Goal: Information Seeking & Learning: Learn about a topic

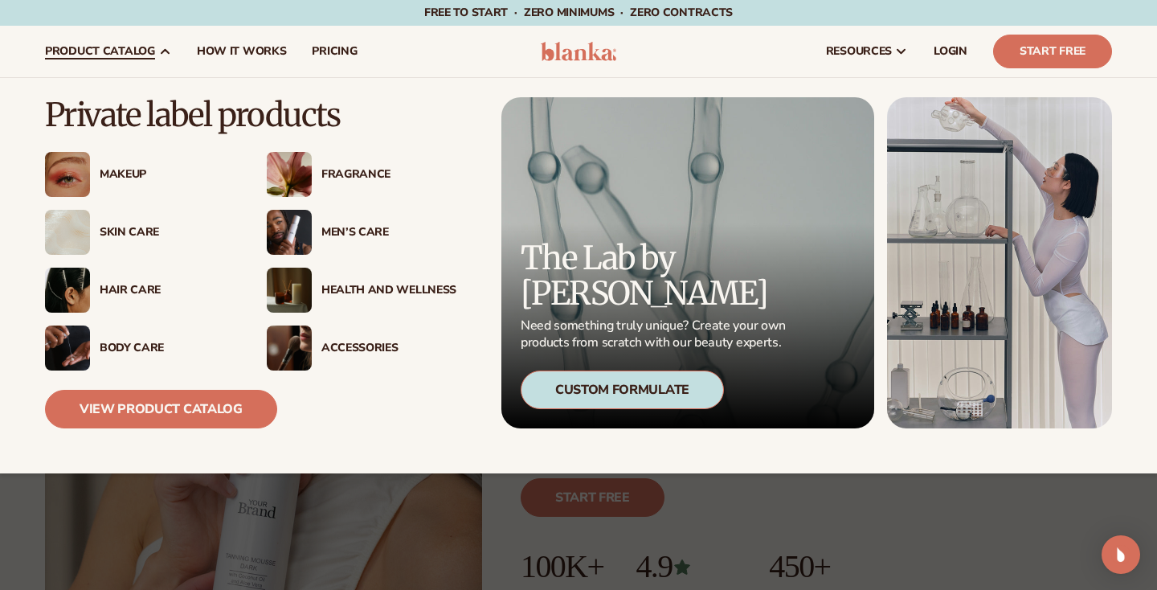
click at [78, 155] on img at bounding box center [67, 174] width 45 height 45
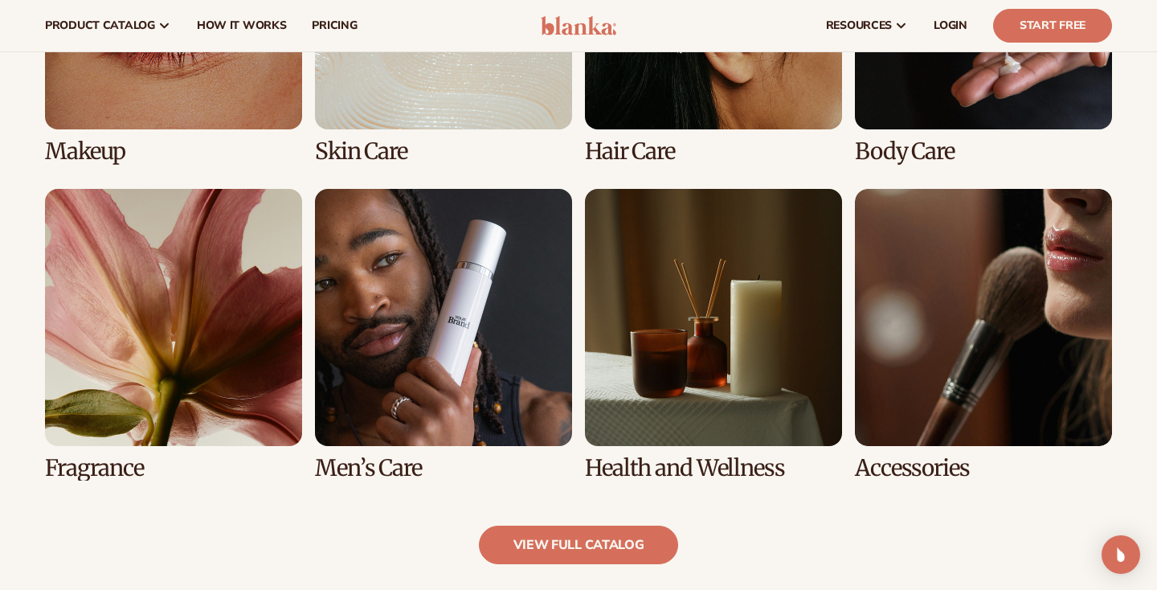
scroll to position [1104, 0]
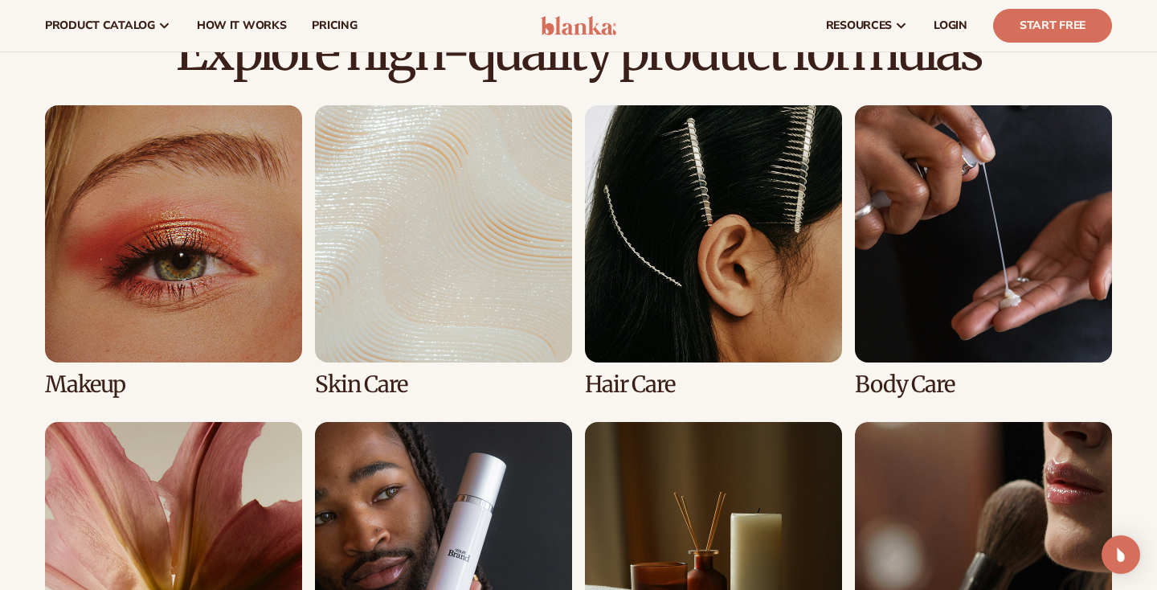
click at [117, 255] on link "1 / 8" at bounding box center [173, 251] width 257 height 292
click at [67, 399] on div "Makeup [MEDICAL_DATA] Hair Care Body Care" at bounding box center [578, 409] width 1067 height 609
click at [70, 379] on link "1 / 8" at bounding box center [173, 251] width 257 height 292
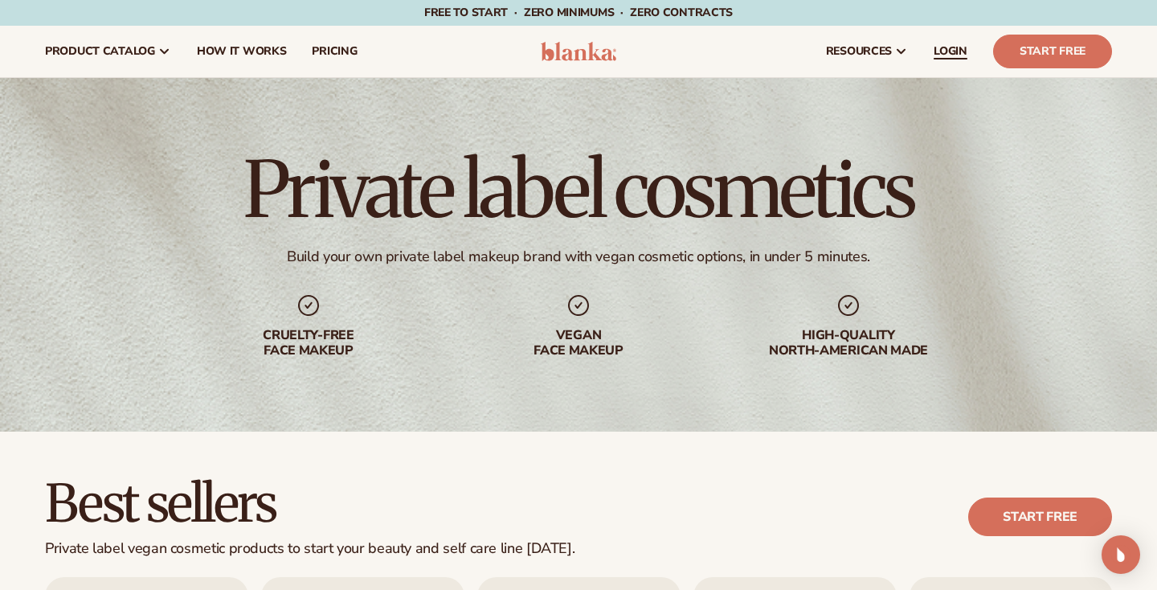
click at [949, 47] on span "LOGIN" at bounding box center [950, 51] width 34 height 13
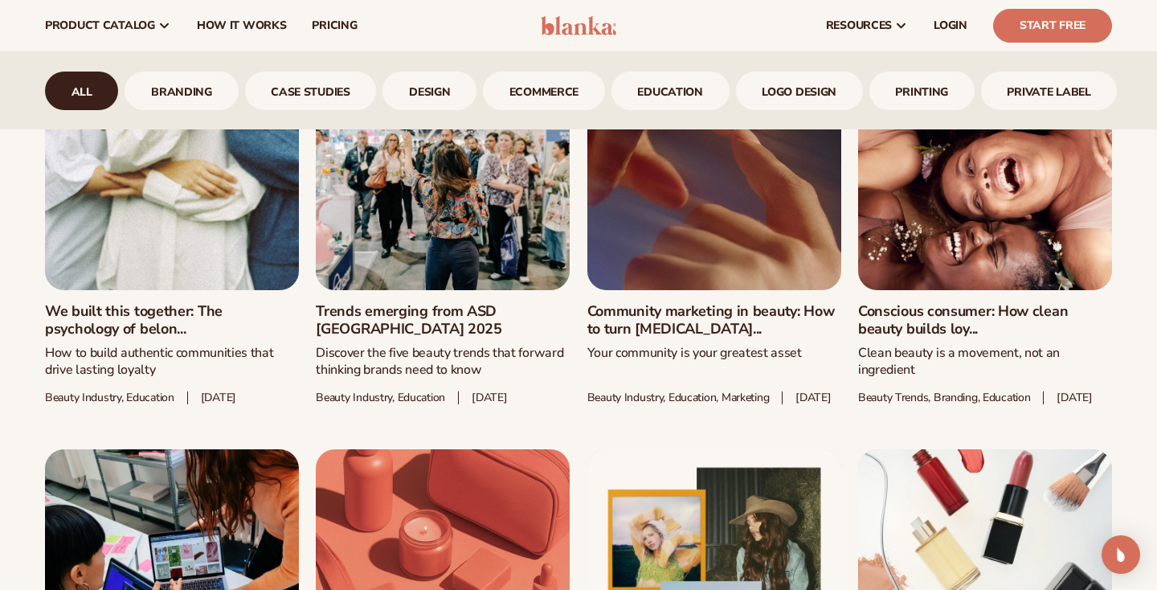
scroll to position [1290, 0]
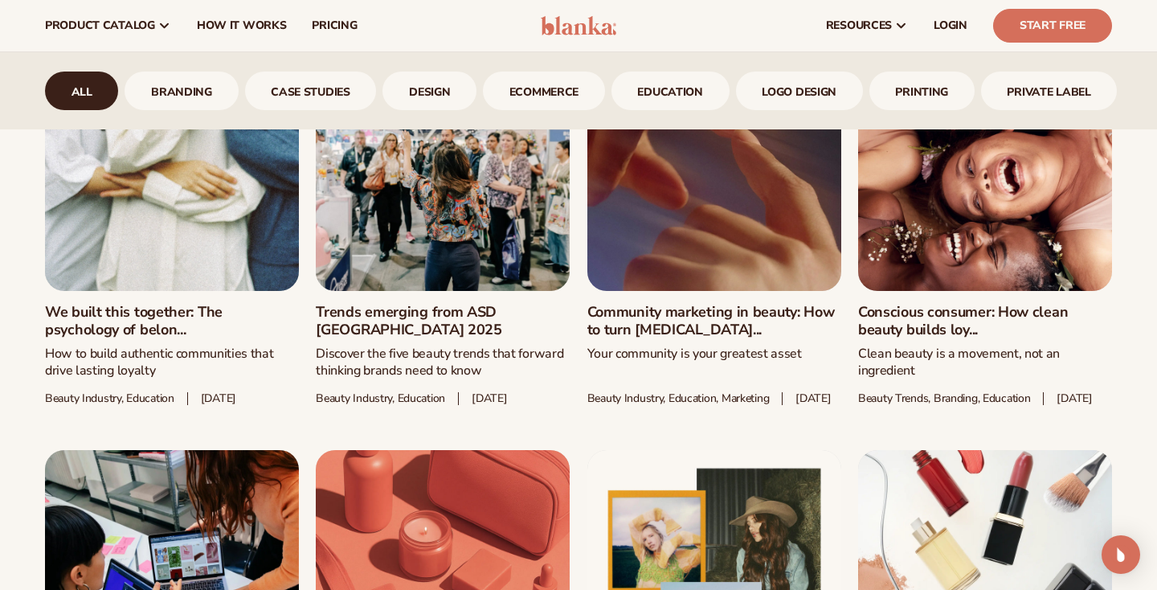
click at [512, 338] on link "Trends emerging from ASD Las Vegas 2025" at bounding box center [443, 321] width 254 height 35
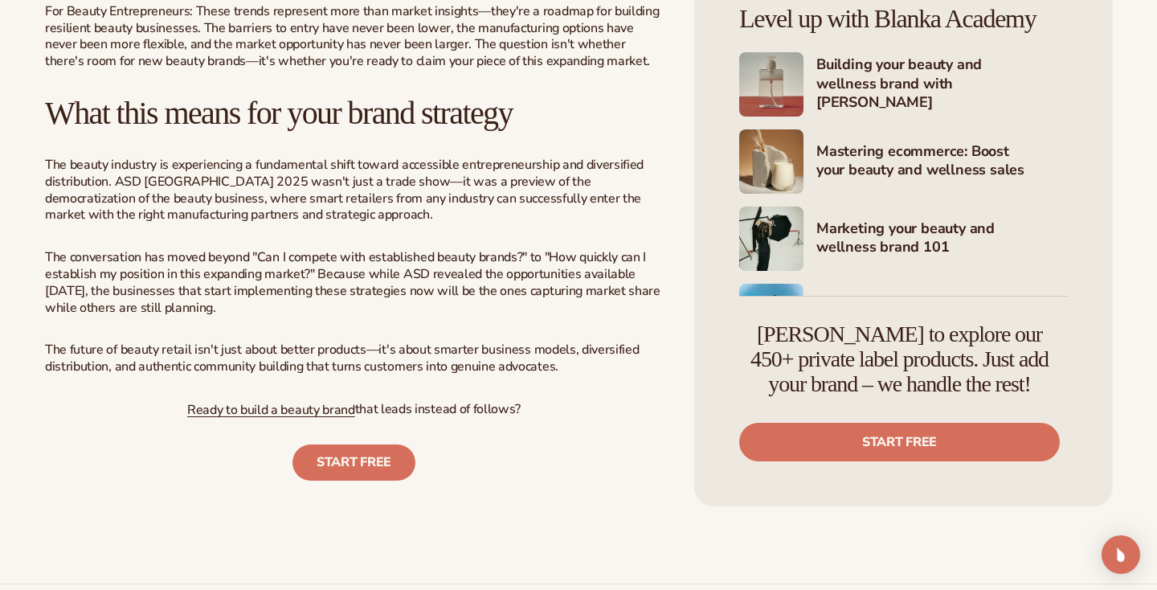
scroll to position [4430, 0]
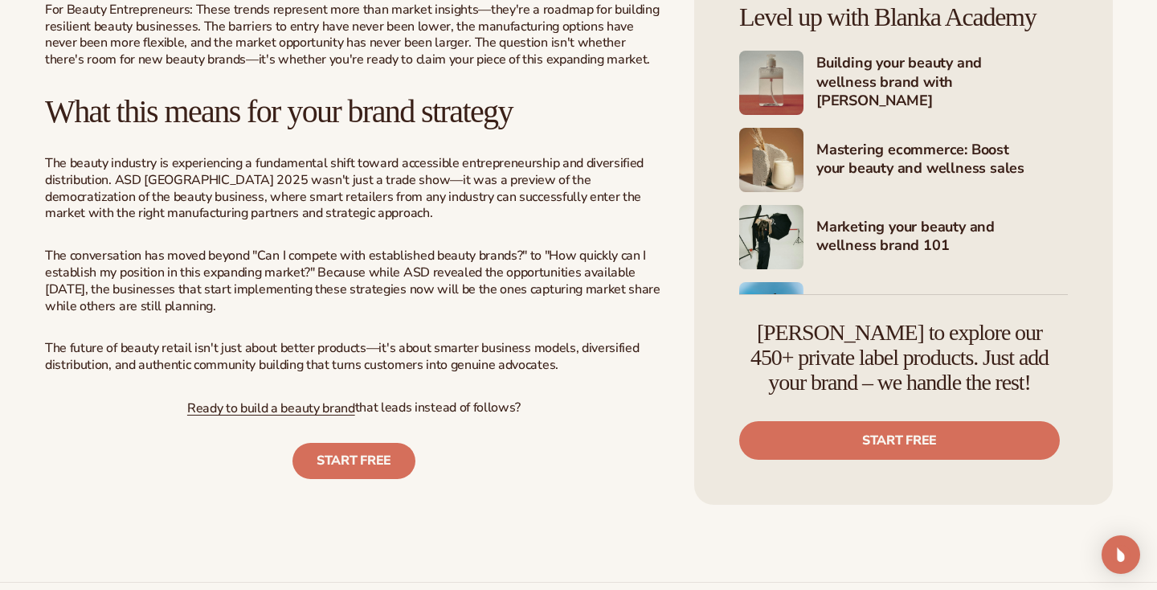
click at [764, 189] on img at bounding box center [771, 160] width 64 height 64
